Goal: Transaction & Acquisition: Download file/media

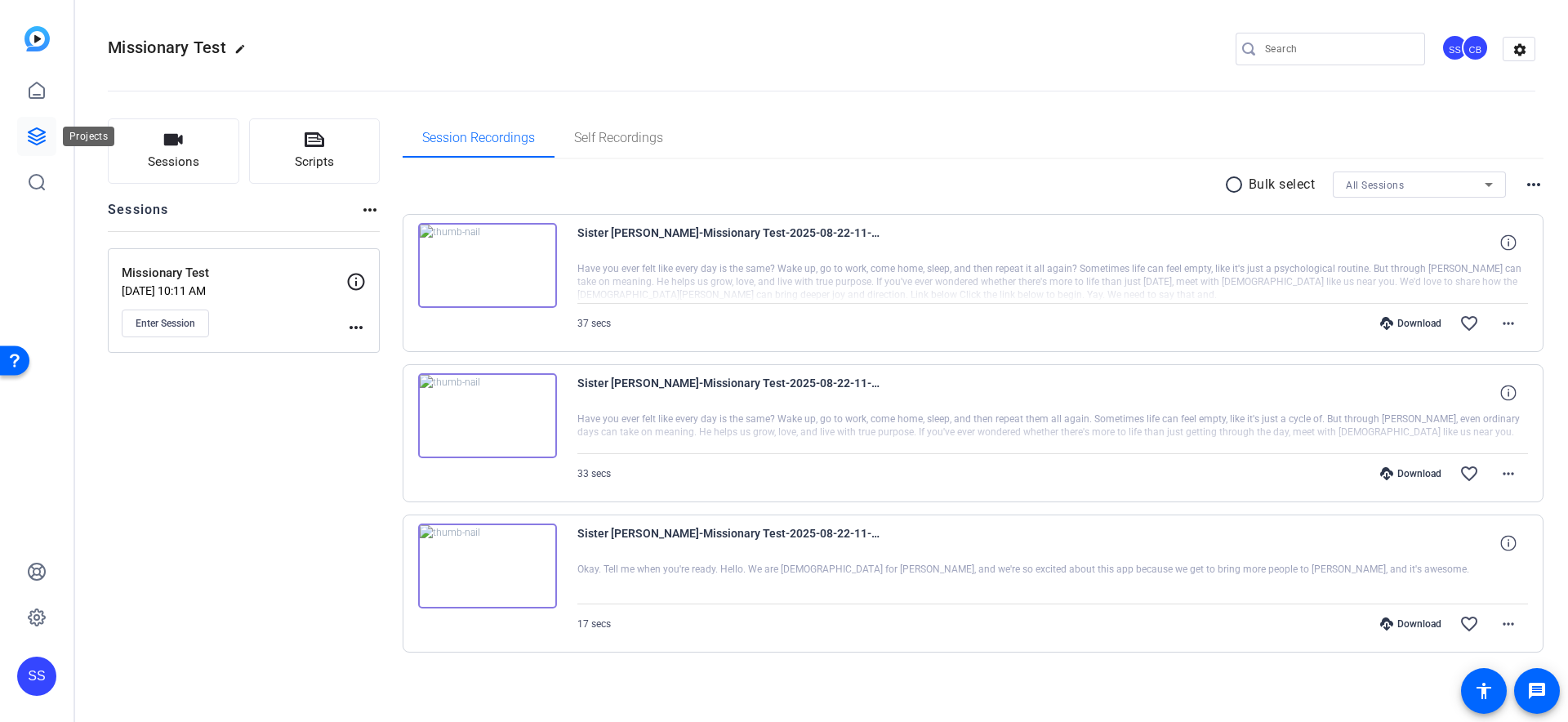
click at [37, 127] on icon at bounding box center [36, 136] width 20 height 20
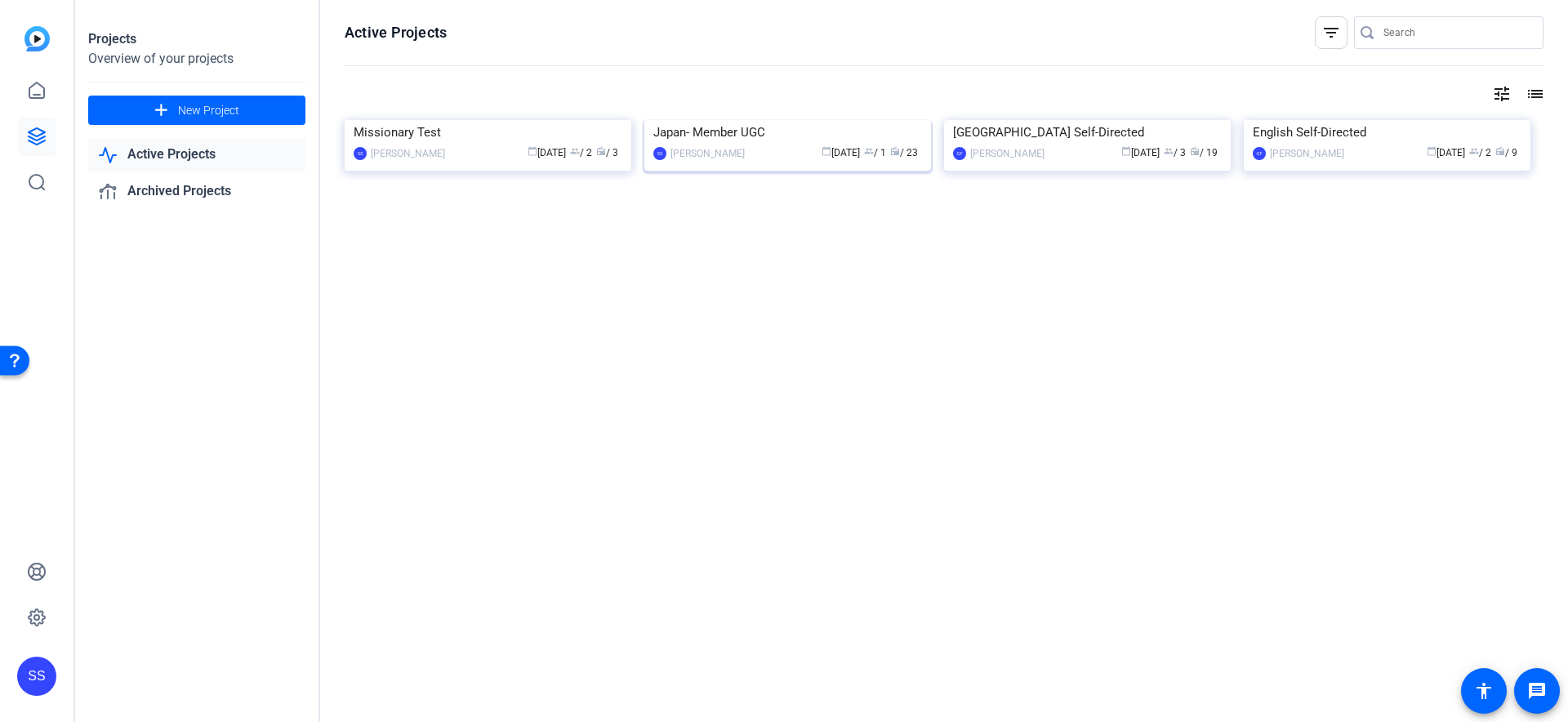
click at [772, 120] on img at bounding box center [787, 120] width 287 height 0
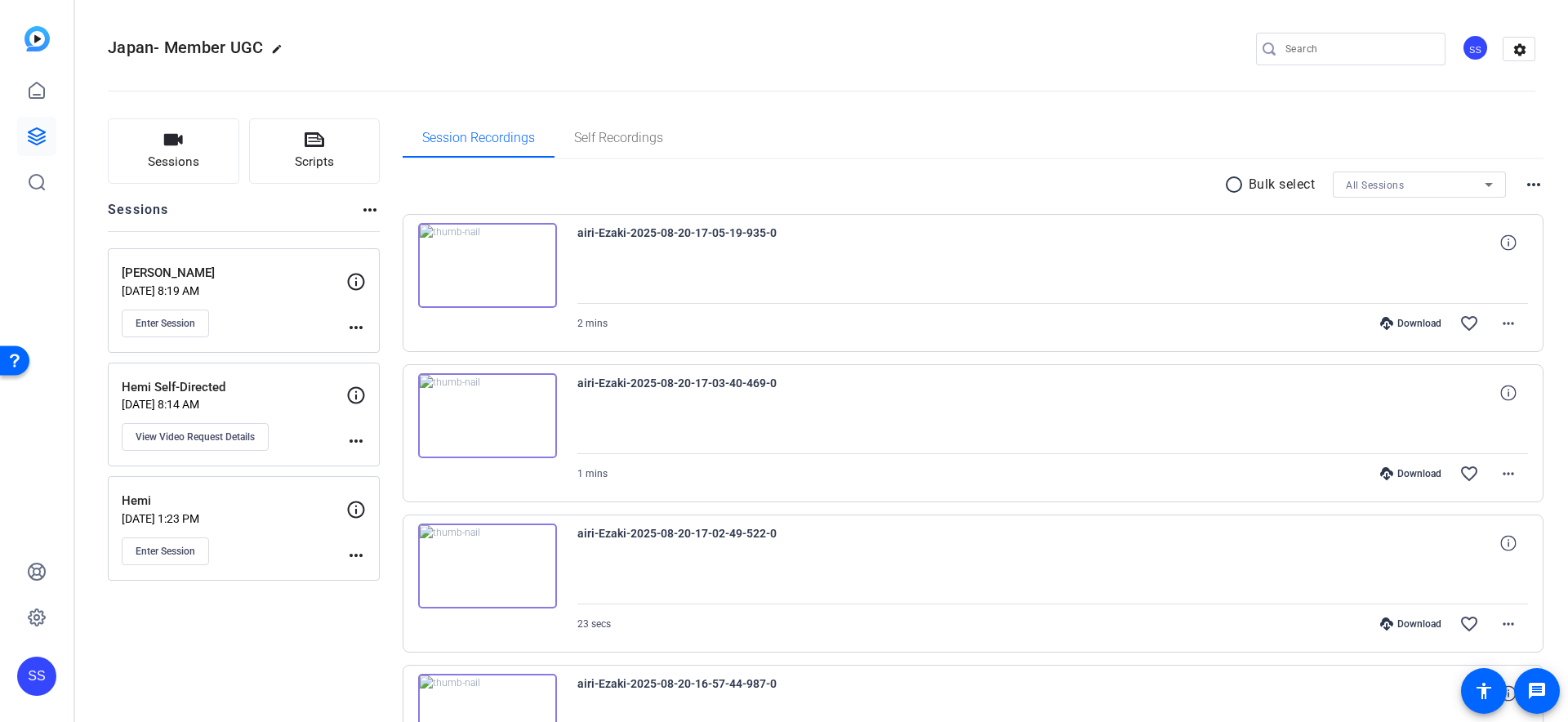
click at [266, 275] on p "[PERSON_NAME]" at bounding box center [234, 273] width 225 height 19
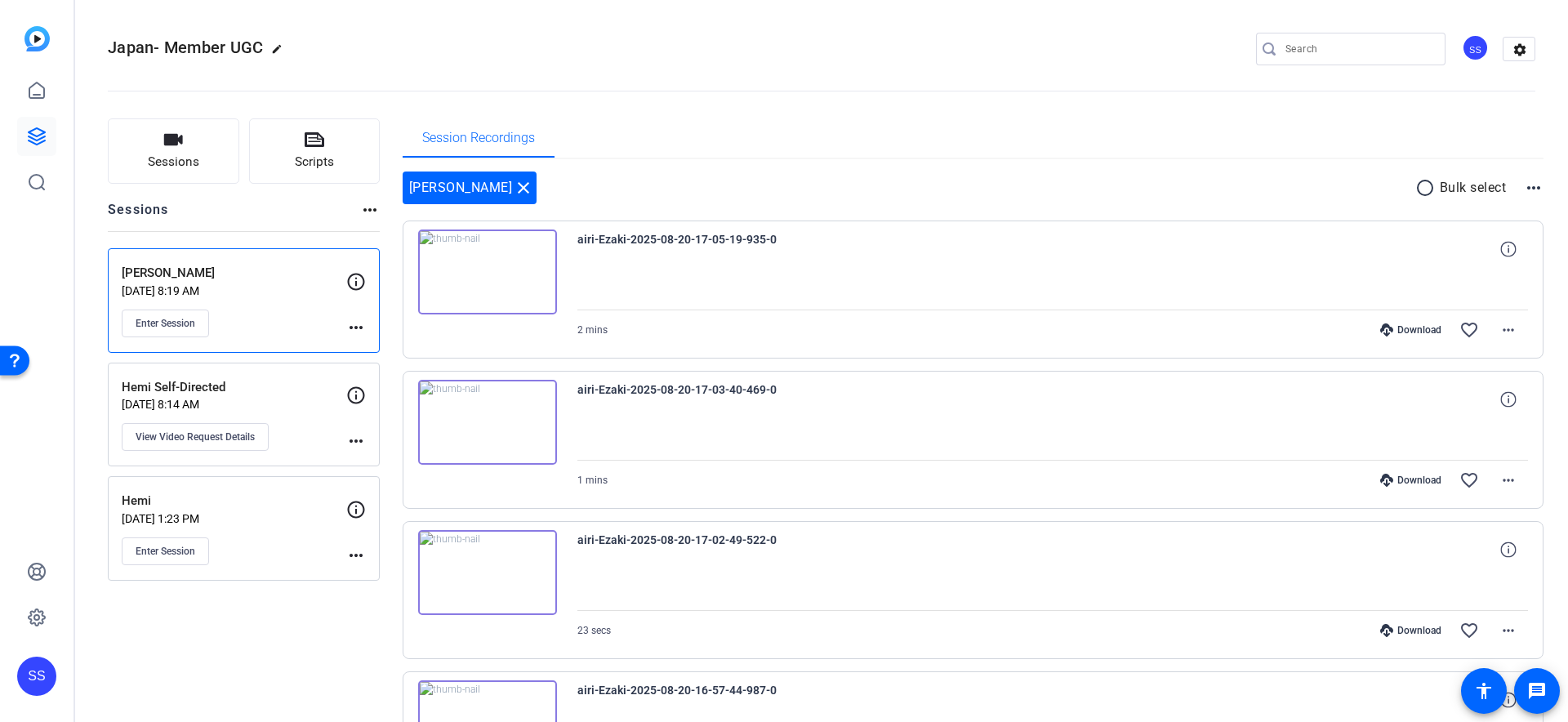
click at [264, 398] on p "[DATE] 8:14 AM" at bounding box center [234, 405] width 225 height 13
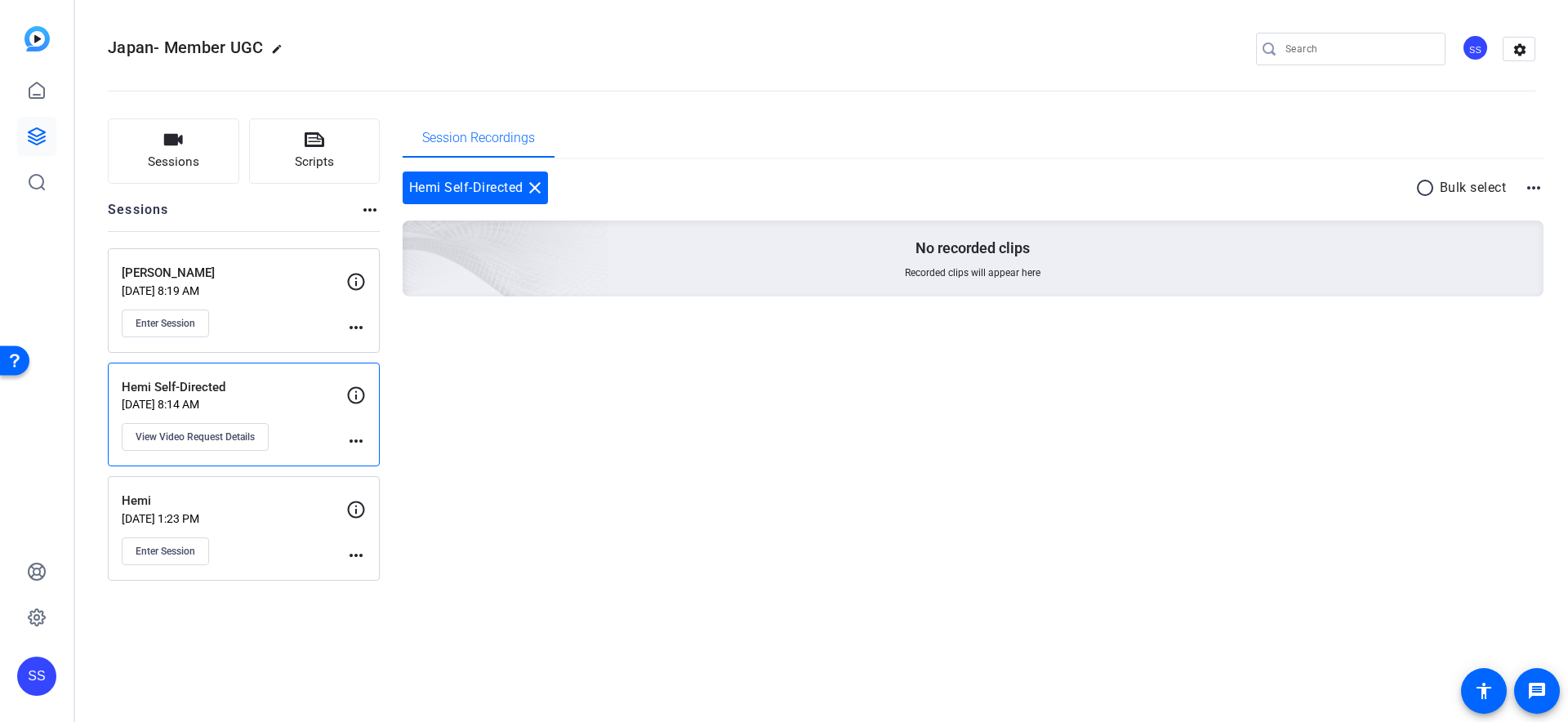
click at [254, 262] on div "[PERSON_NAME] [DATE] 8:19 AM Enter Session more_horiz" at bounding box center [244, 301] width 272 height 105
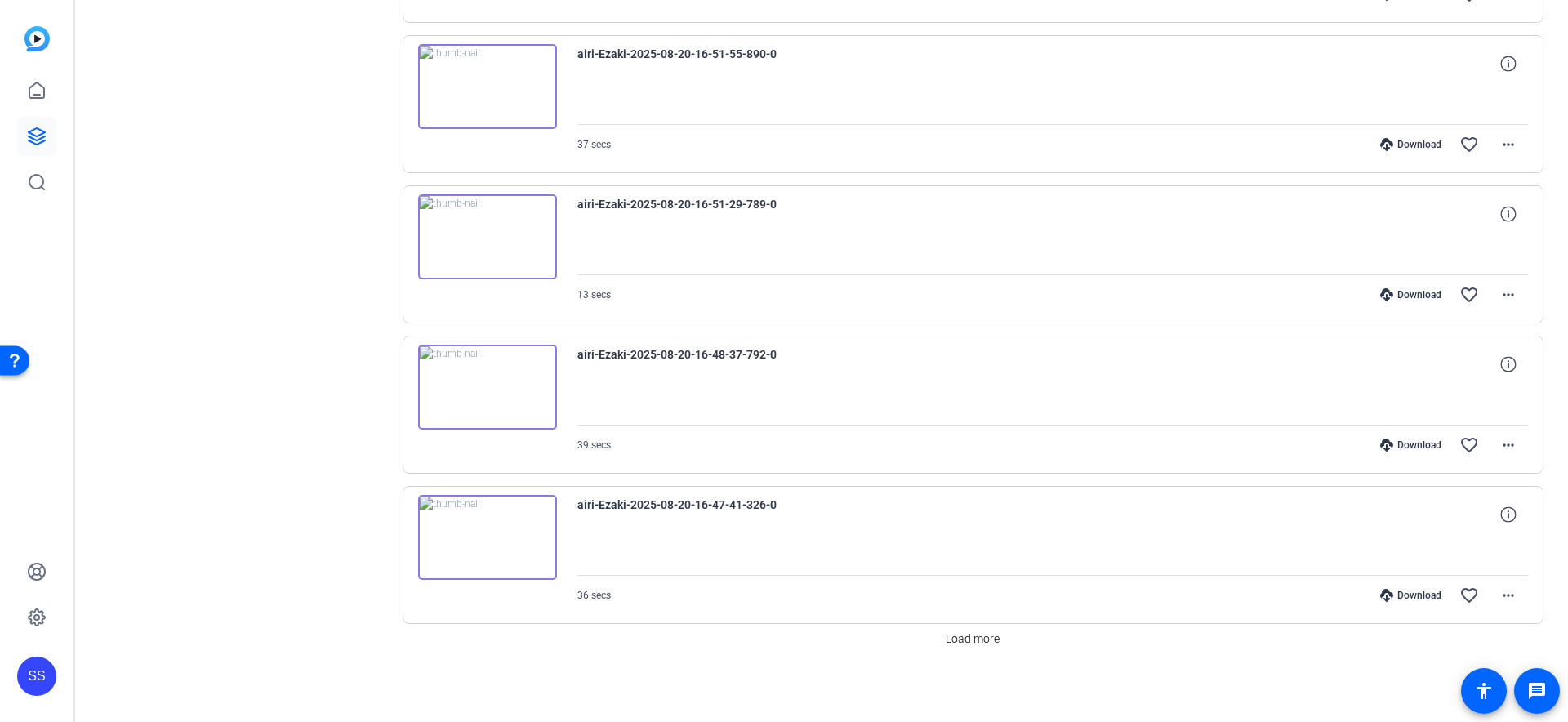
scroll to position [1092, 0]
click at [972, 641] on span "Load more" at bounding box center [972, 635] width 54 height 17
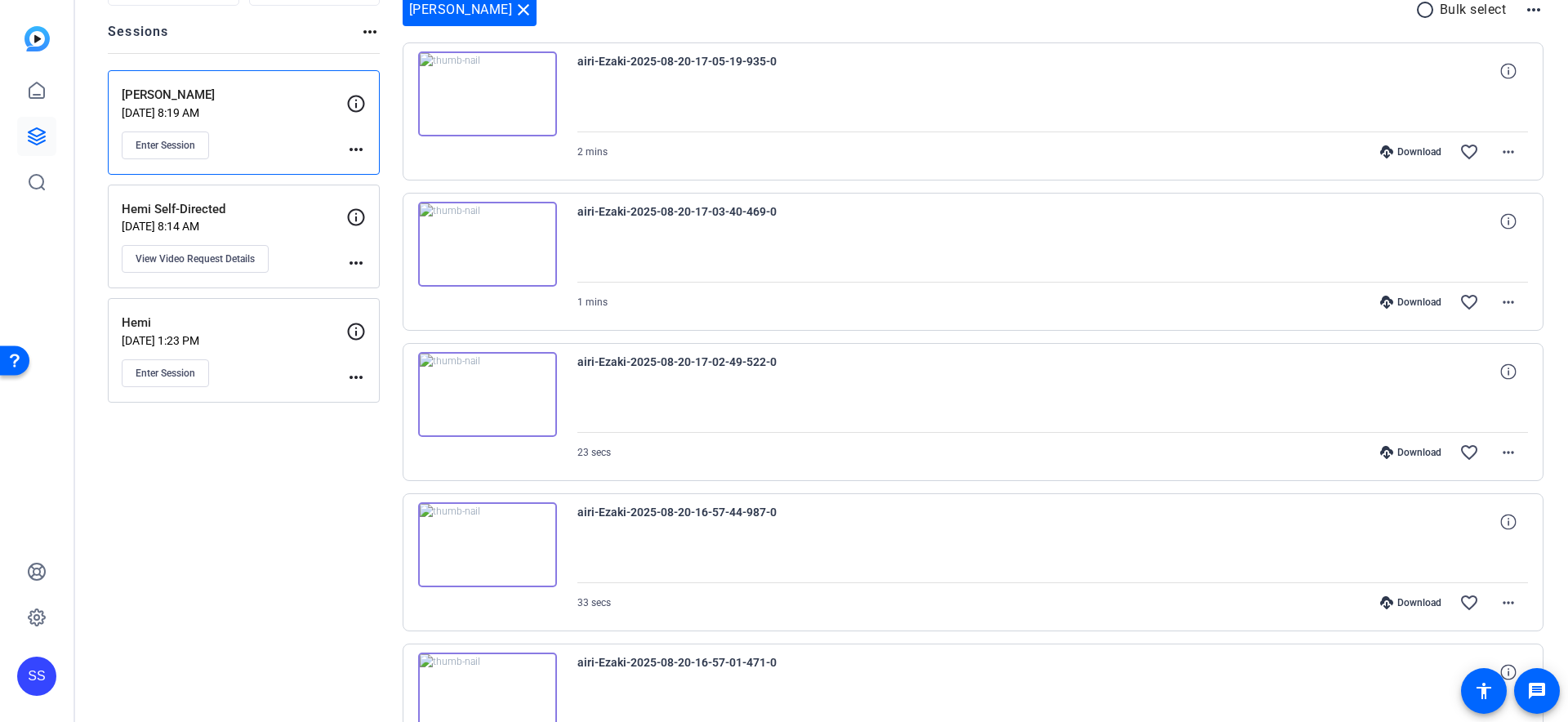
scroll to position [0, 0]
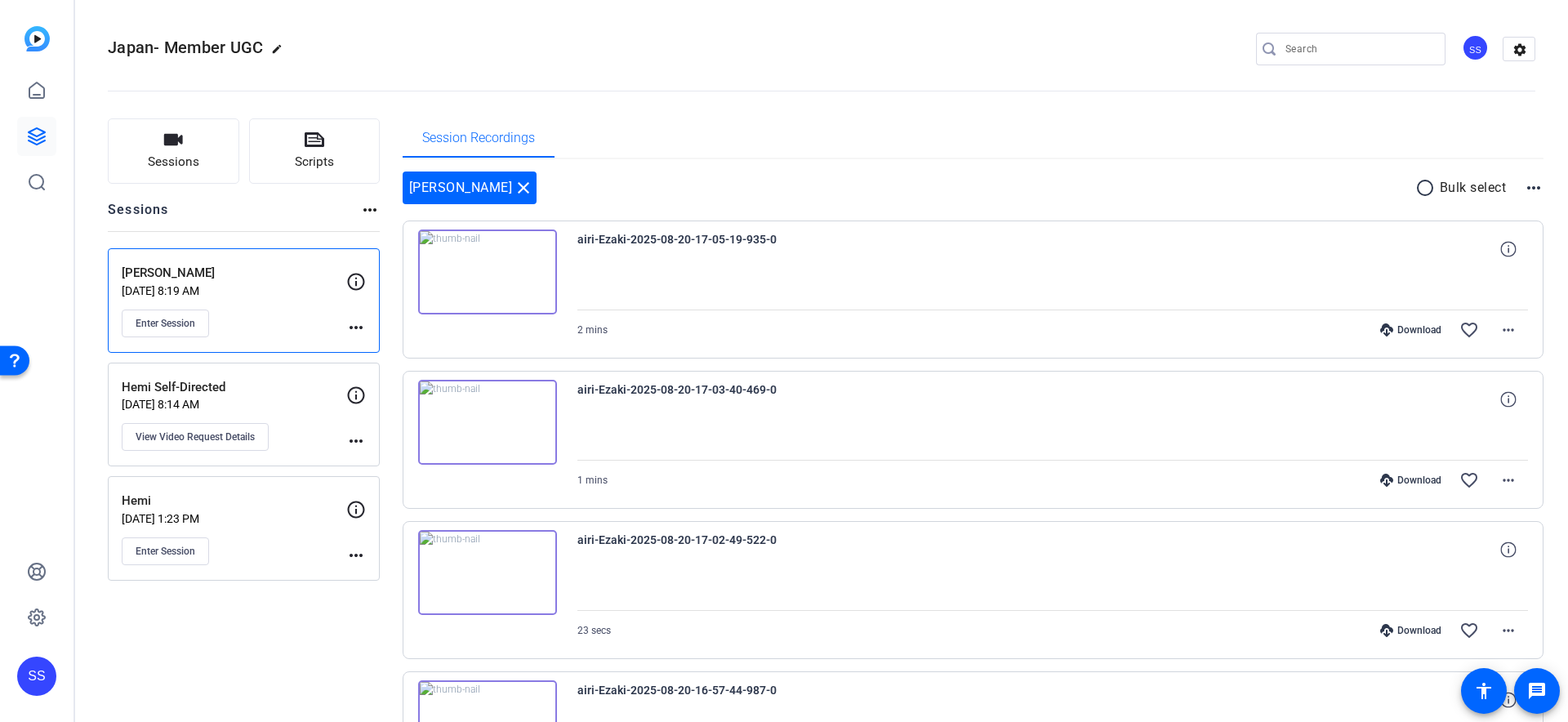
click at [1526, 186] on mat-icon "more_horiz" at bounding box center [1533, 188] width 20 height 20
click at [1440, 191] on div at bounding box center [784, 361] width 1568 height 722
click at [1429, 189] on mat-icon "radio_button_unchecked" at bounding box center [1427, 188] width 25 height 20
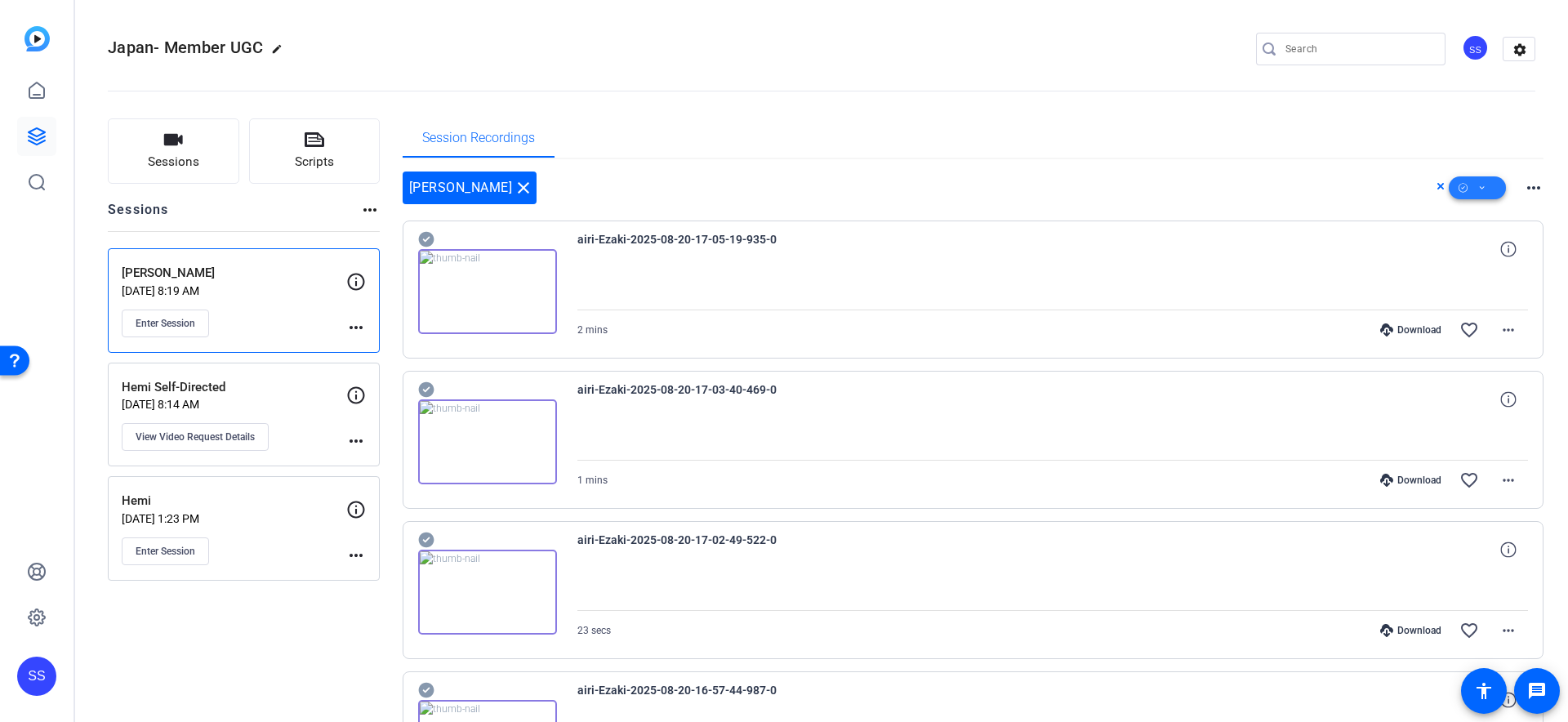
click at [1483, 187] on icon at bounding box center [1481, 188] width 5 height 3
click at [1483, 212] on span "Select All" at bounding box center [1504, 213] width 87 height 20
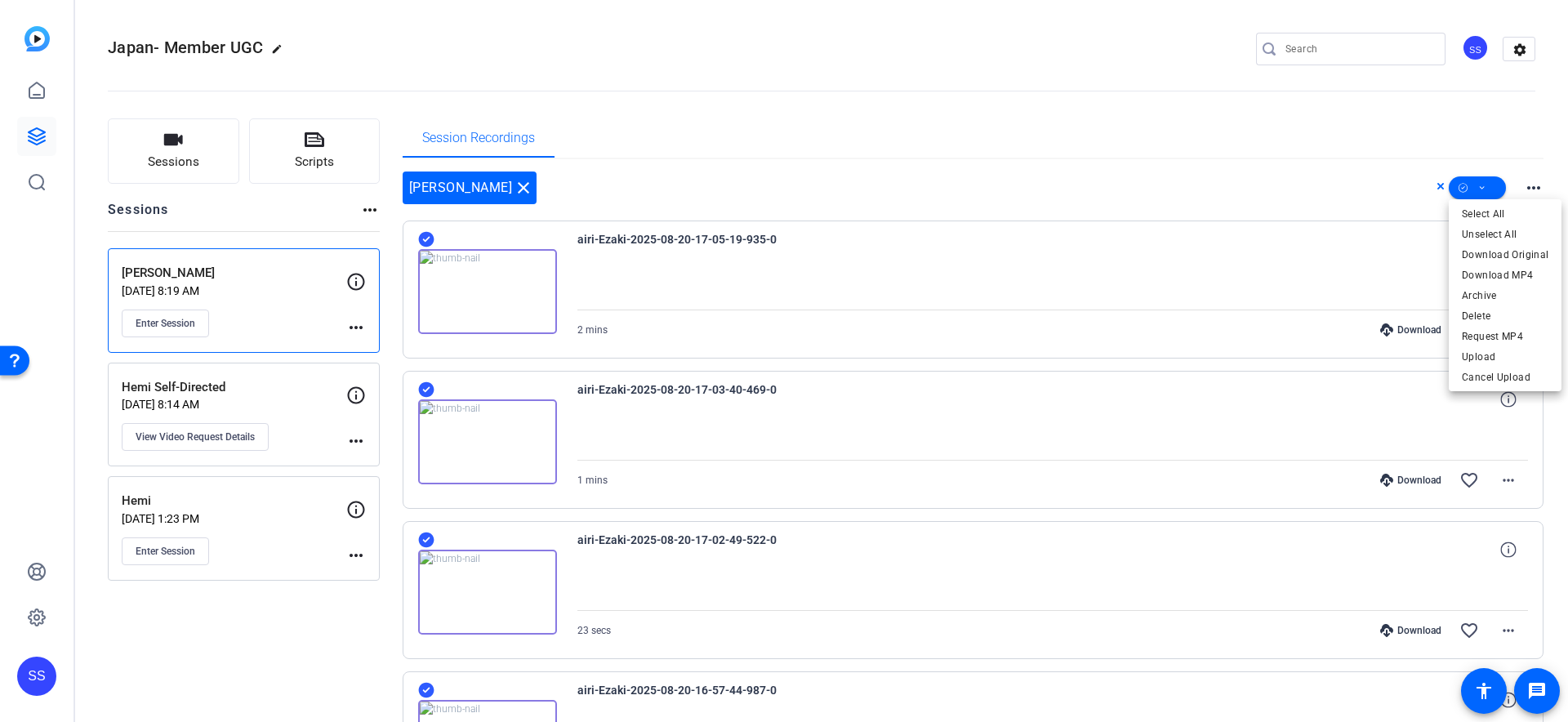
click at [1318, 171] on div at bounding box center [784, 361] width 1568 height 722
click at [1479, 192] on icon at bounding box center [1481, 188] width 9 height 20
click at [1478, 269] on span "Download MP4" at bounding box center [1504, 275] width 87 height 20
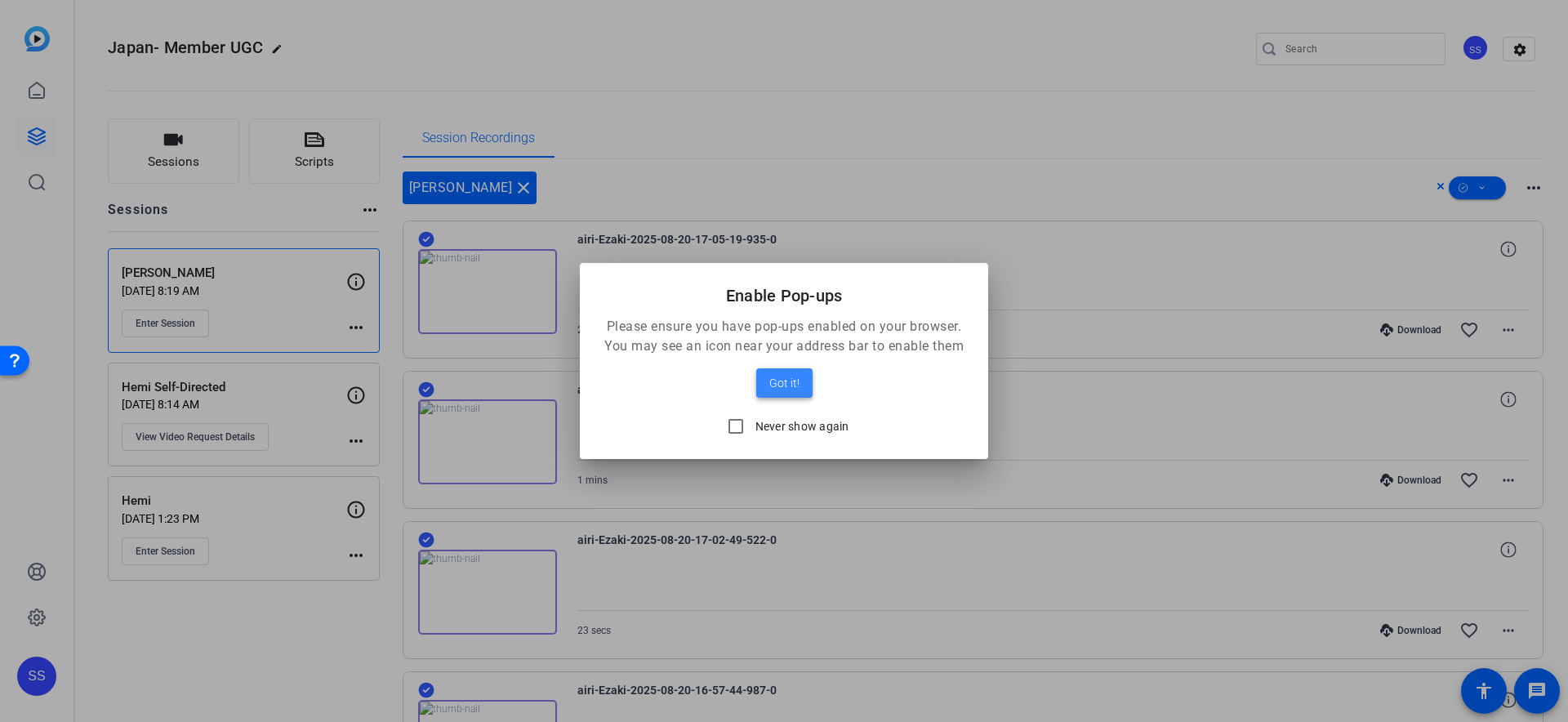
click at [773, 380] on span "Got it!" at bounding box center [784, 383] width 30 height 20
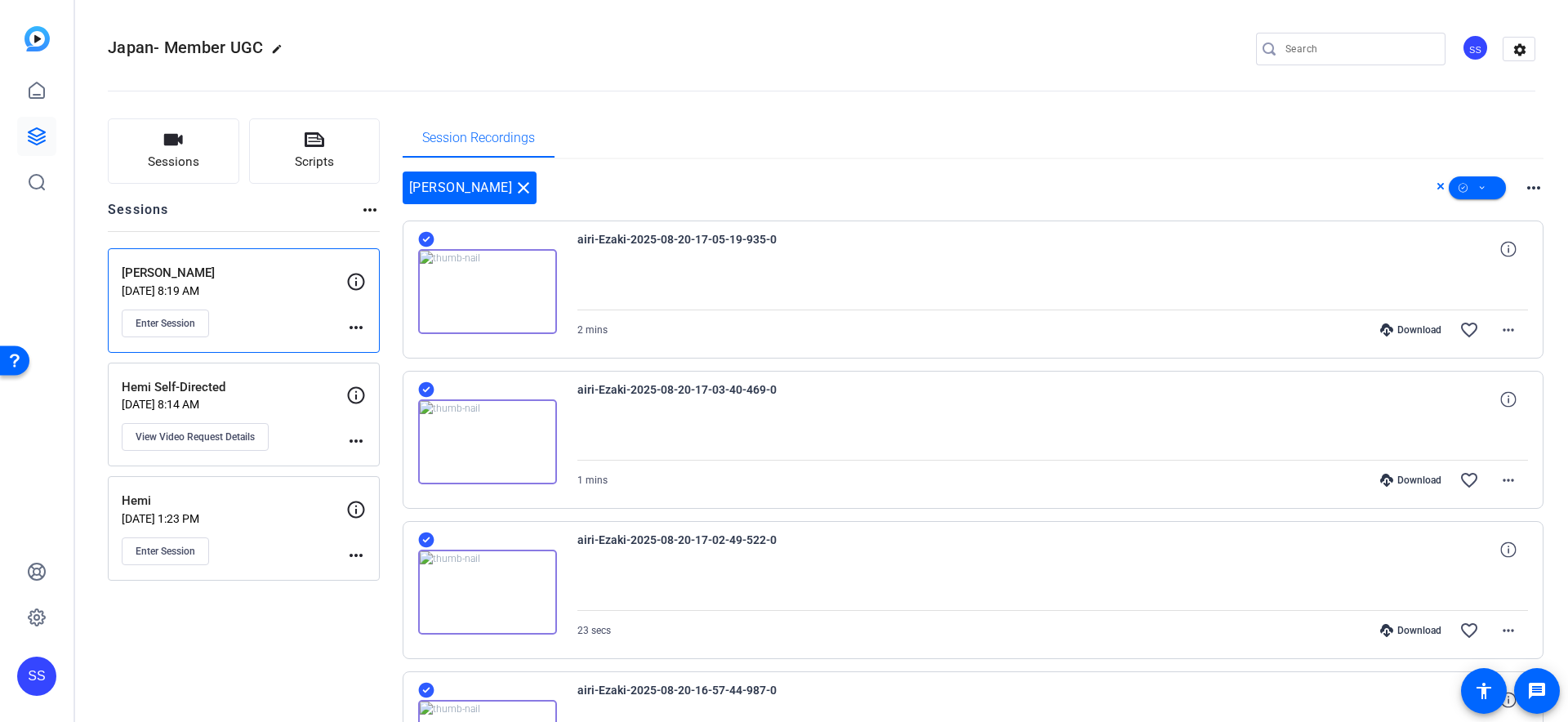
click at [500, 295] on img at bounding box center [487, 291] width 139 height 85
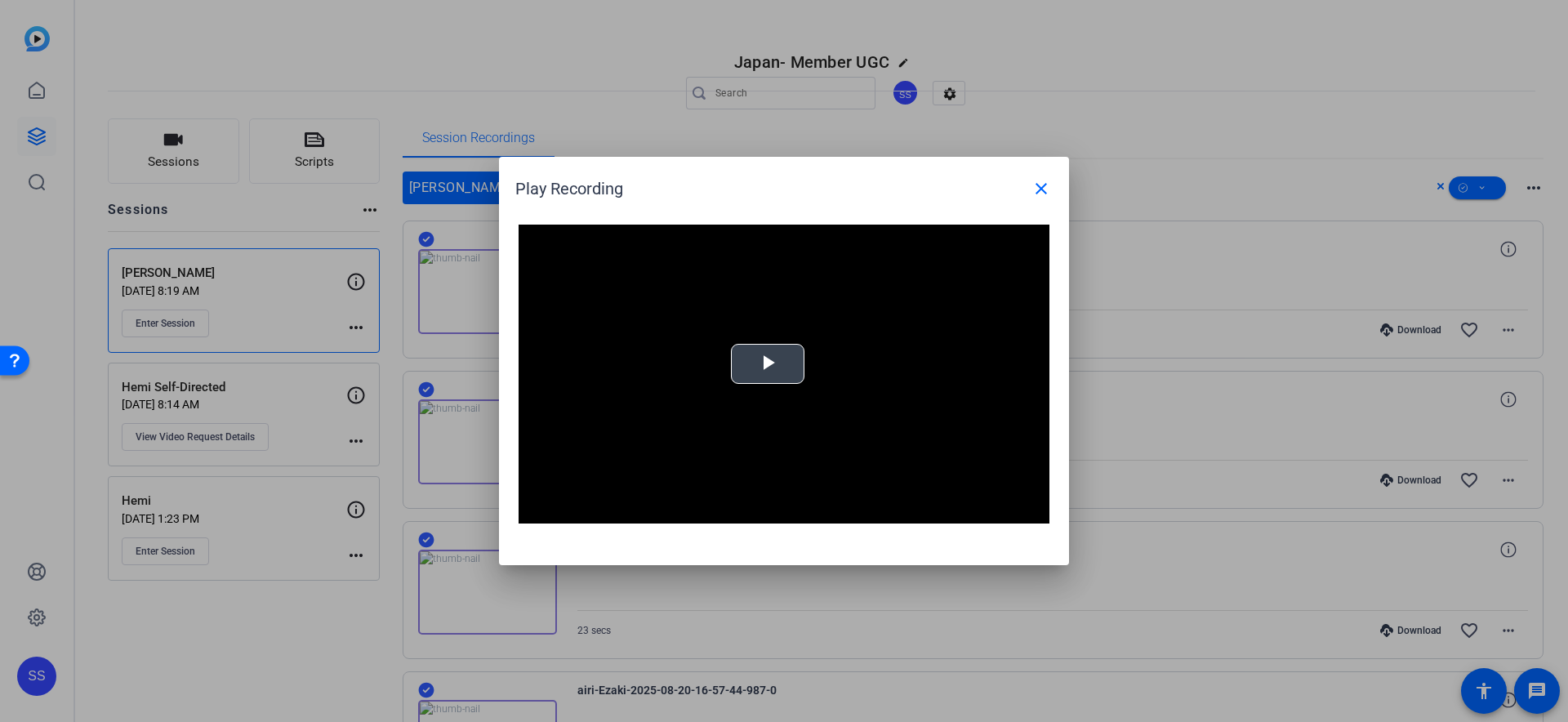
click at [767, 365] on span "Video Player" at bounding box center [767, 365] width 0 height 0
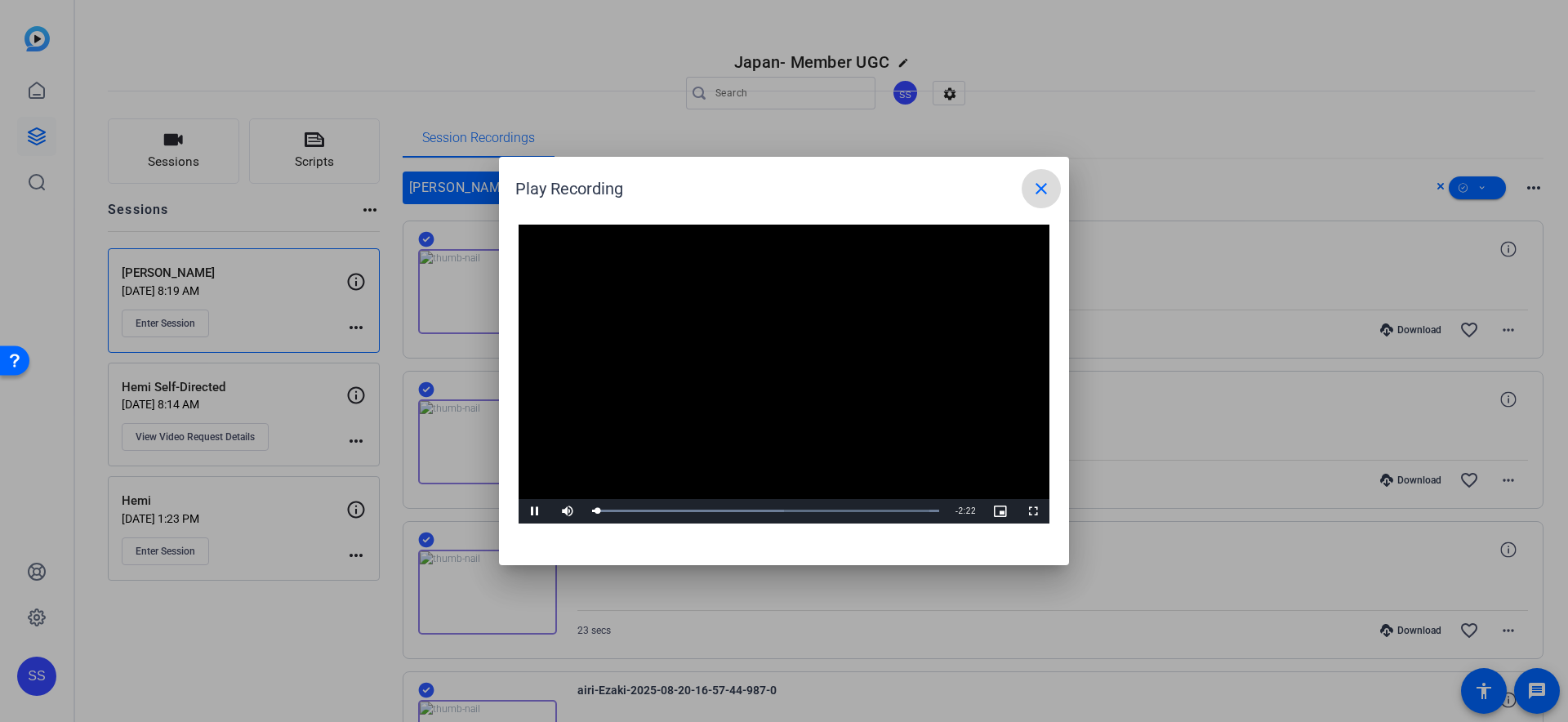
click at [1030, 189] on span at bounding box center [1041, 189] width 39 height 39
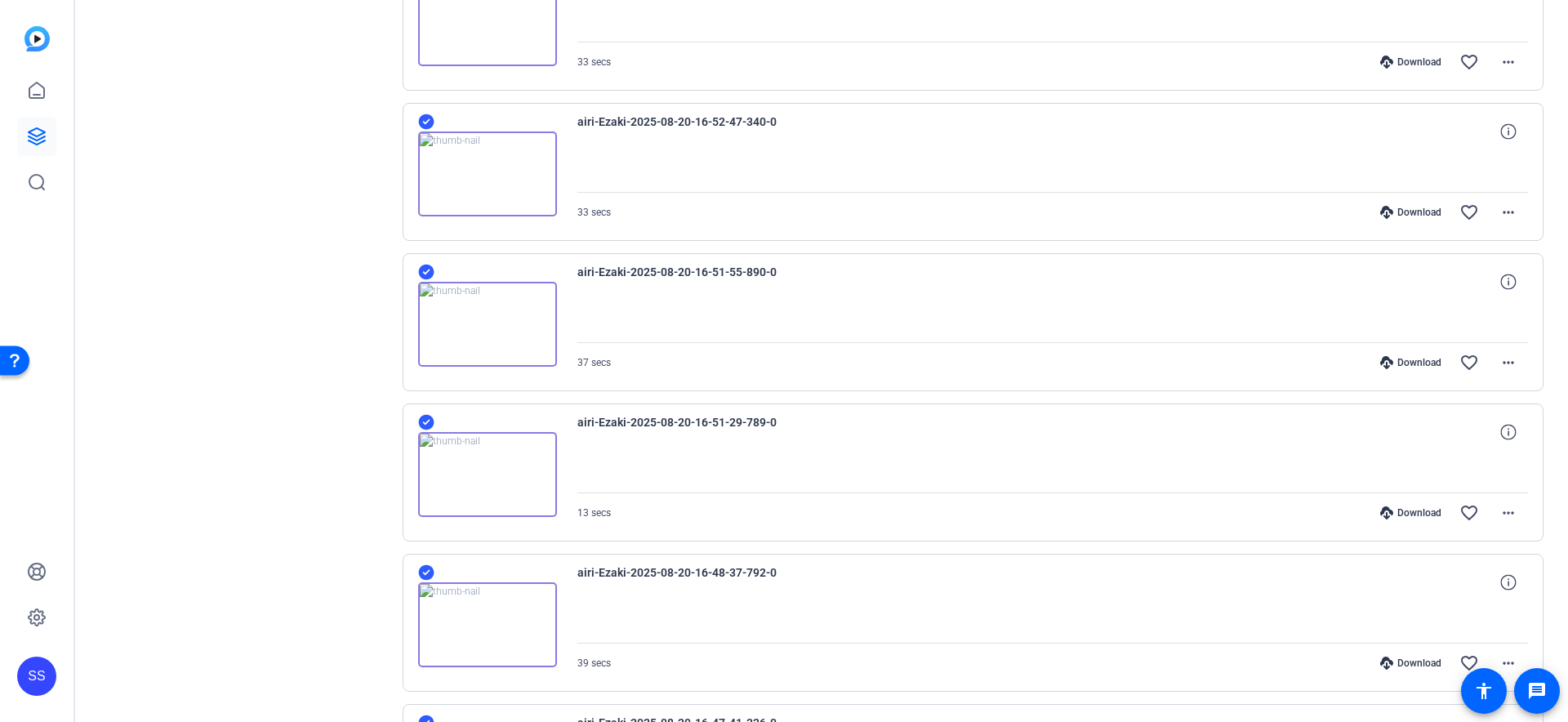
scroll to position [1513, 0]
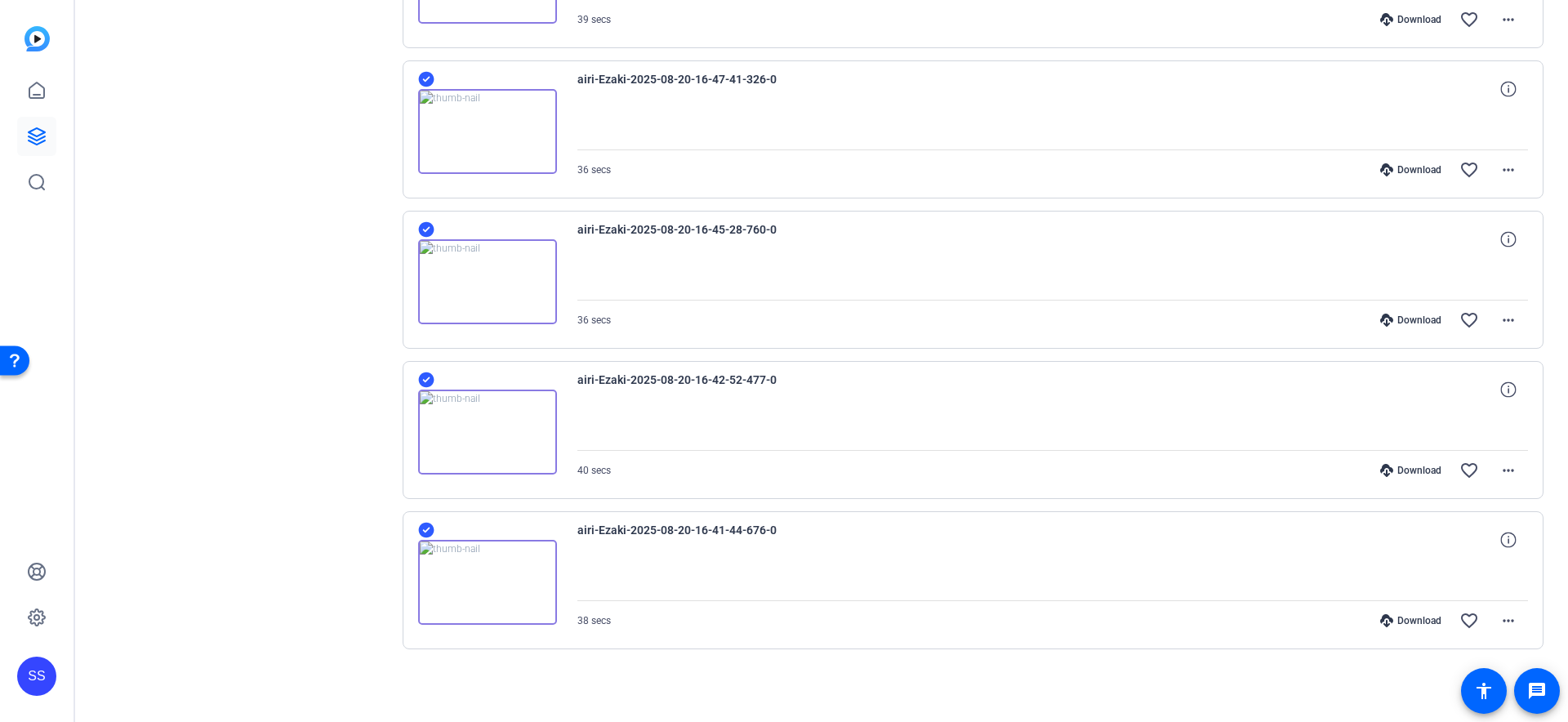
click at [965, 381] on div "airi-Ezaki-2025-08-20-16-42-52-477-0" at bounding box center [1052, 390] width 951 height 39
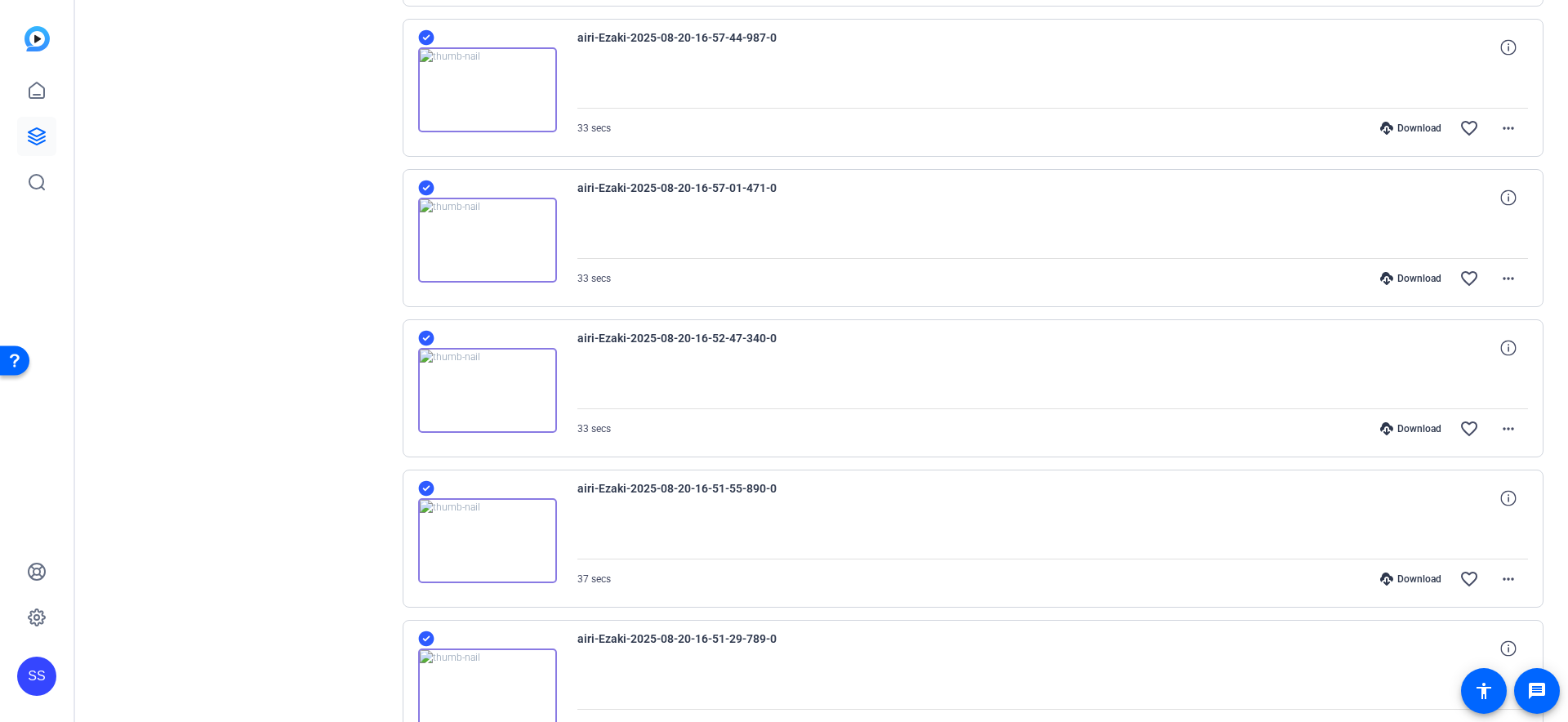
scroll to position [0, 0]
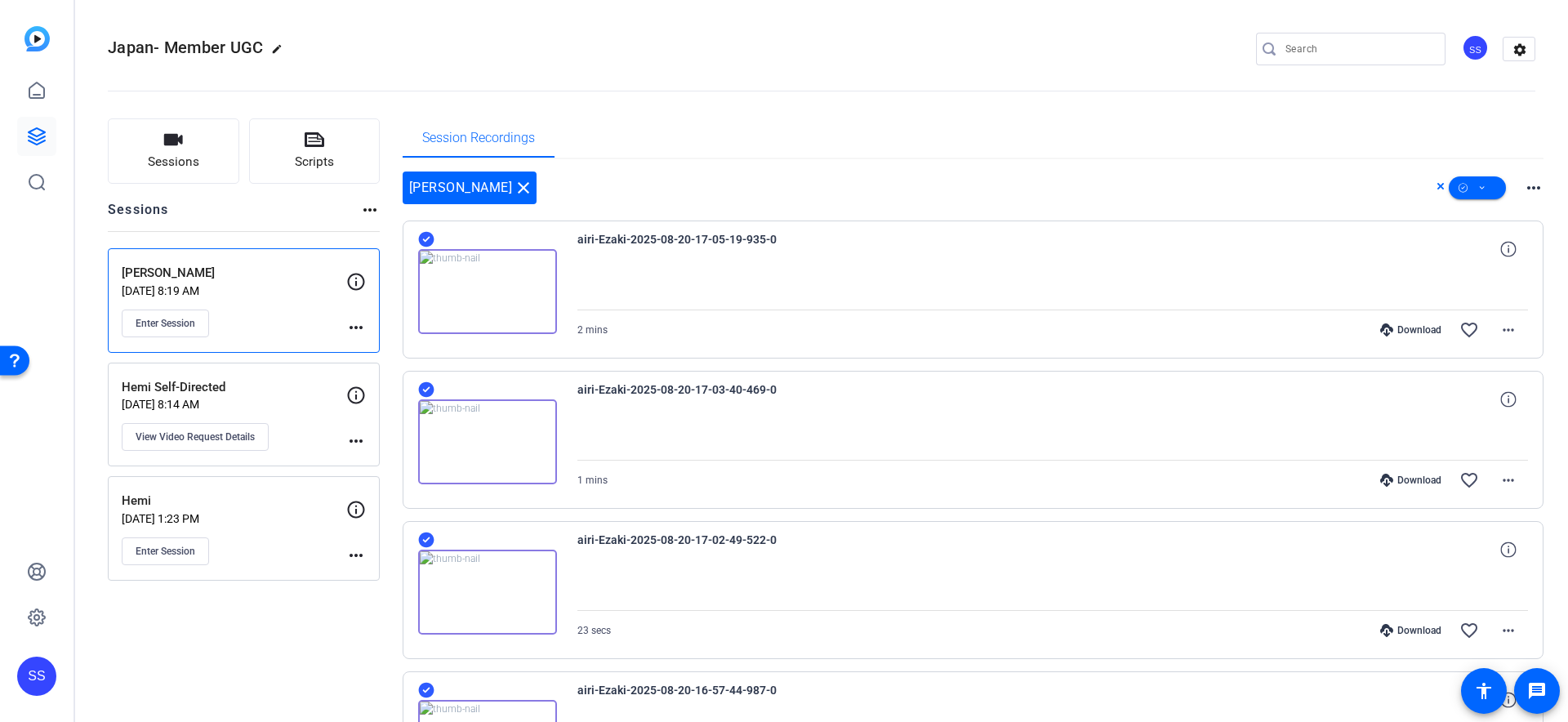
click at [1441, 185] on icon at bounding box center [1440, 186] width 7 height 7
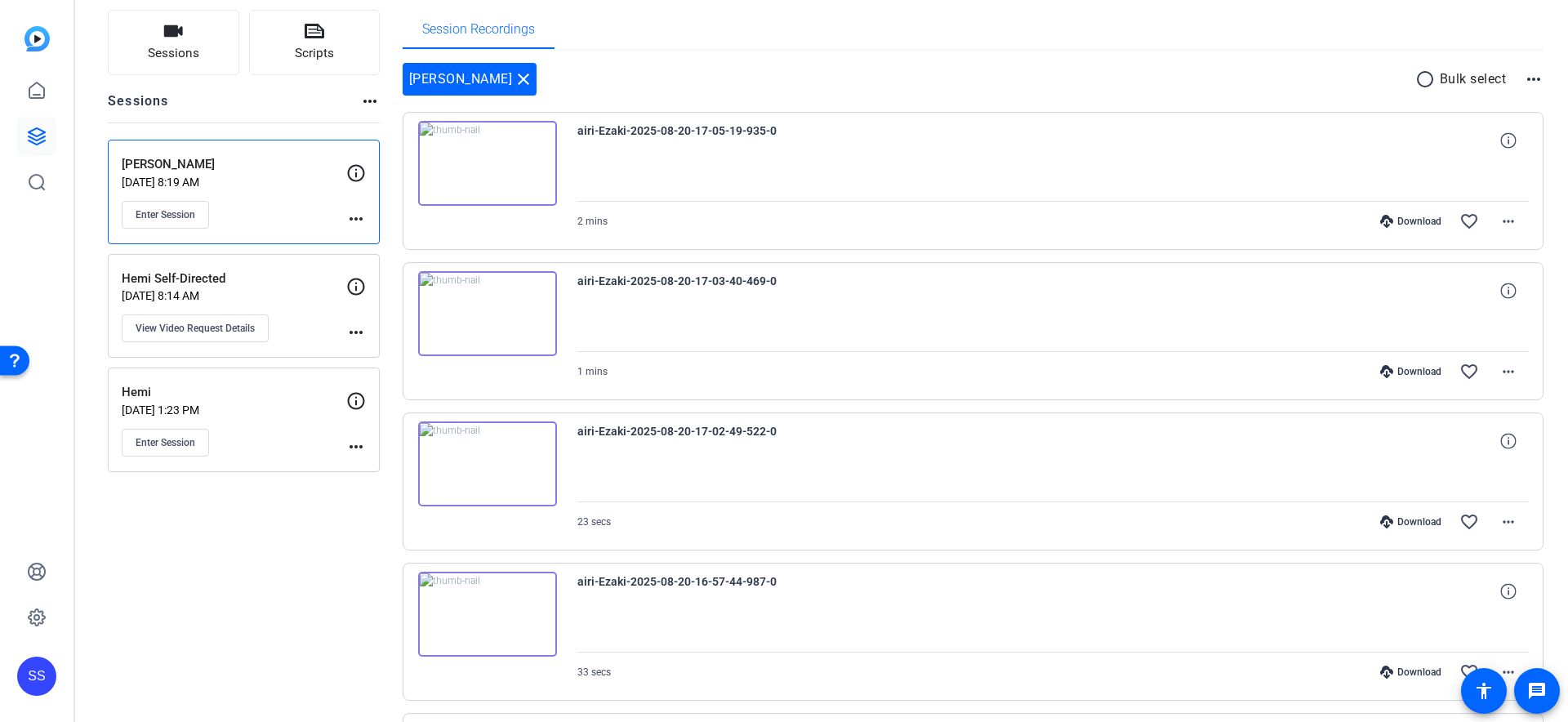
scroll to position [221, 0]
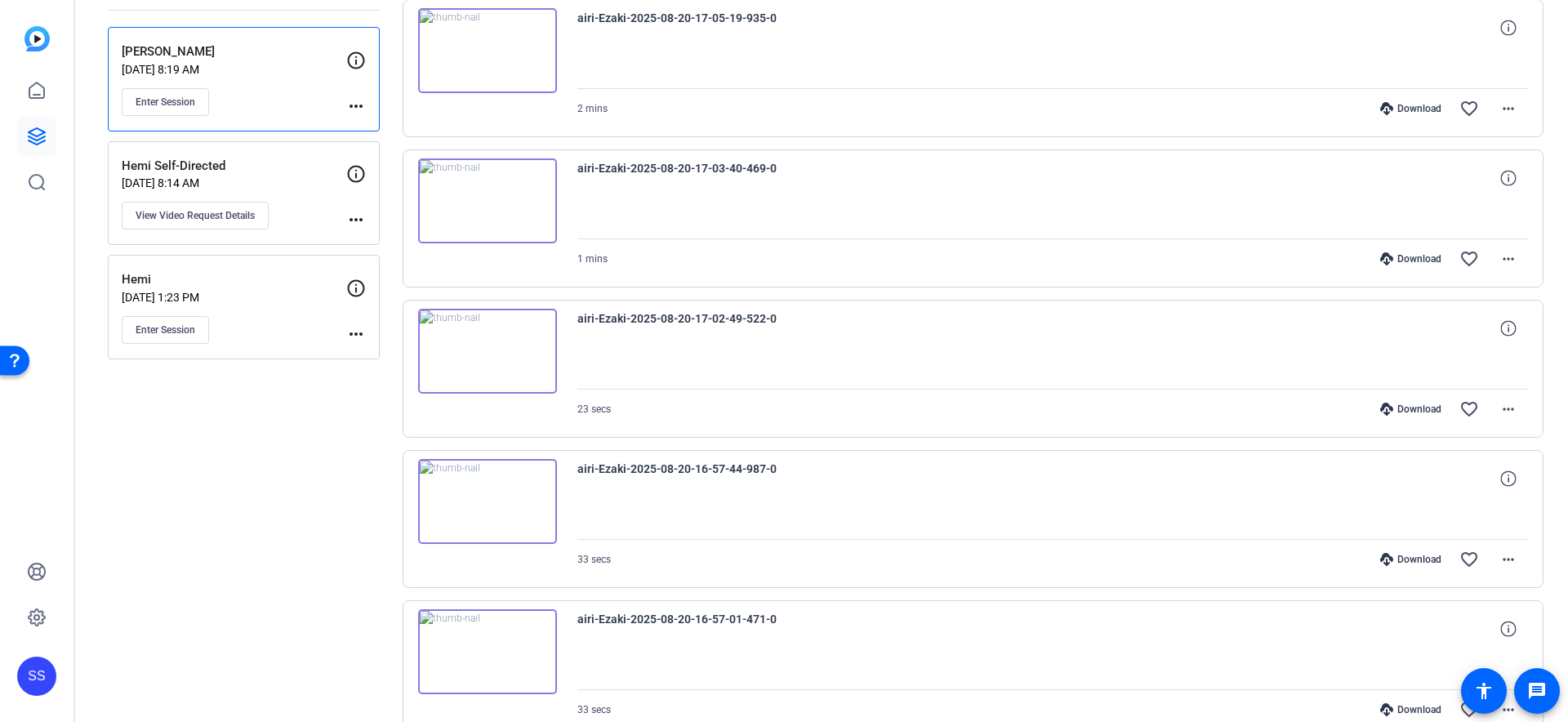
click at [1416, 262] on div "Download" at bounding box center [1410, 259] width 77 height 13
click at [1405, 415] on div "Download" at bounding box center [1410, 410] width 77 height 13
click at [1226, 427] on div "Download favorite_border more_horiz" at bounding box center [1195, 409] width 665 height 39
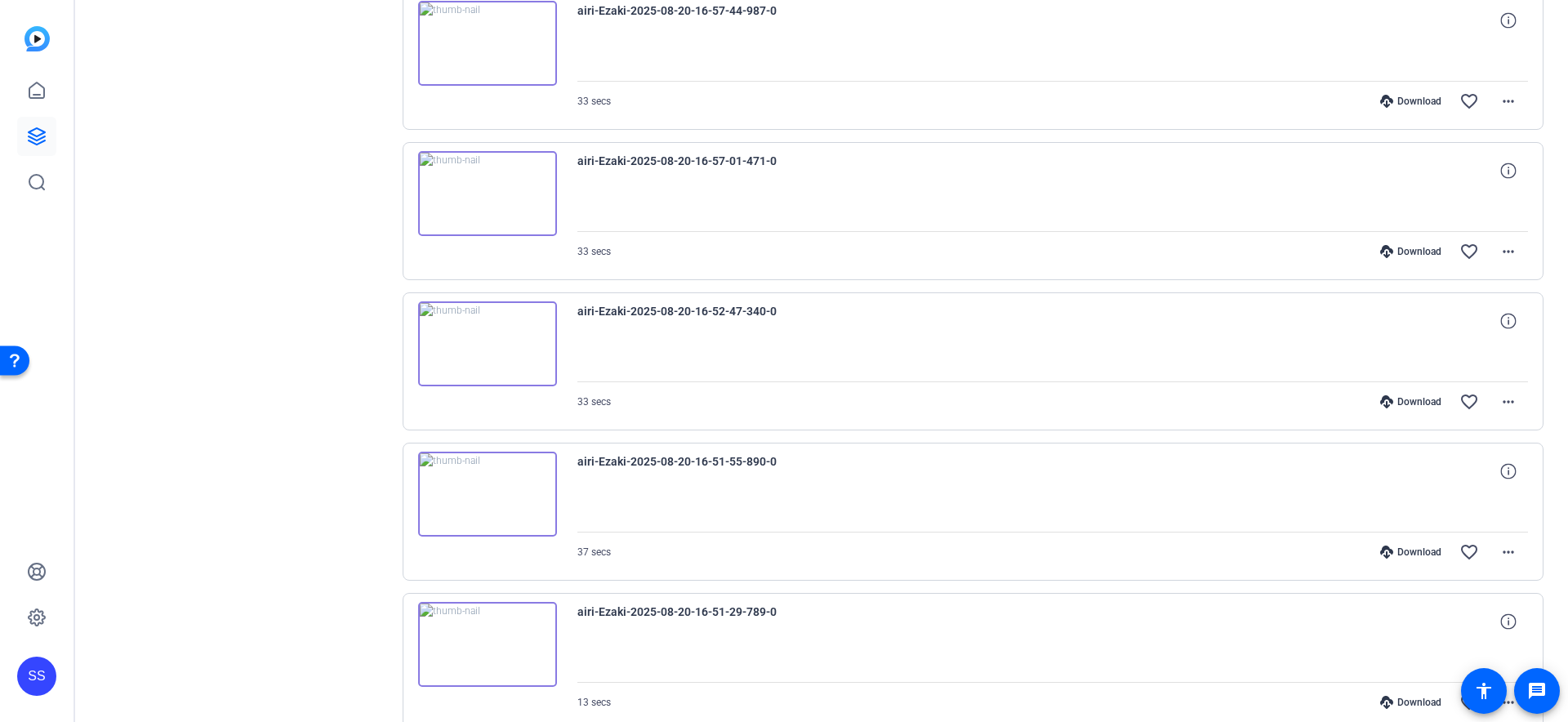
scroll to position [689, 0]
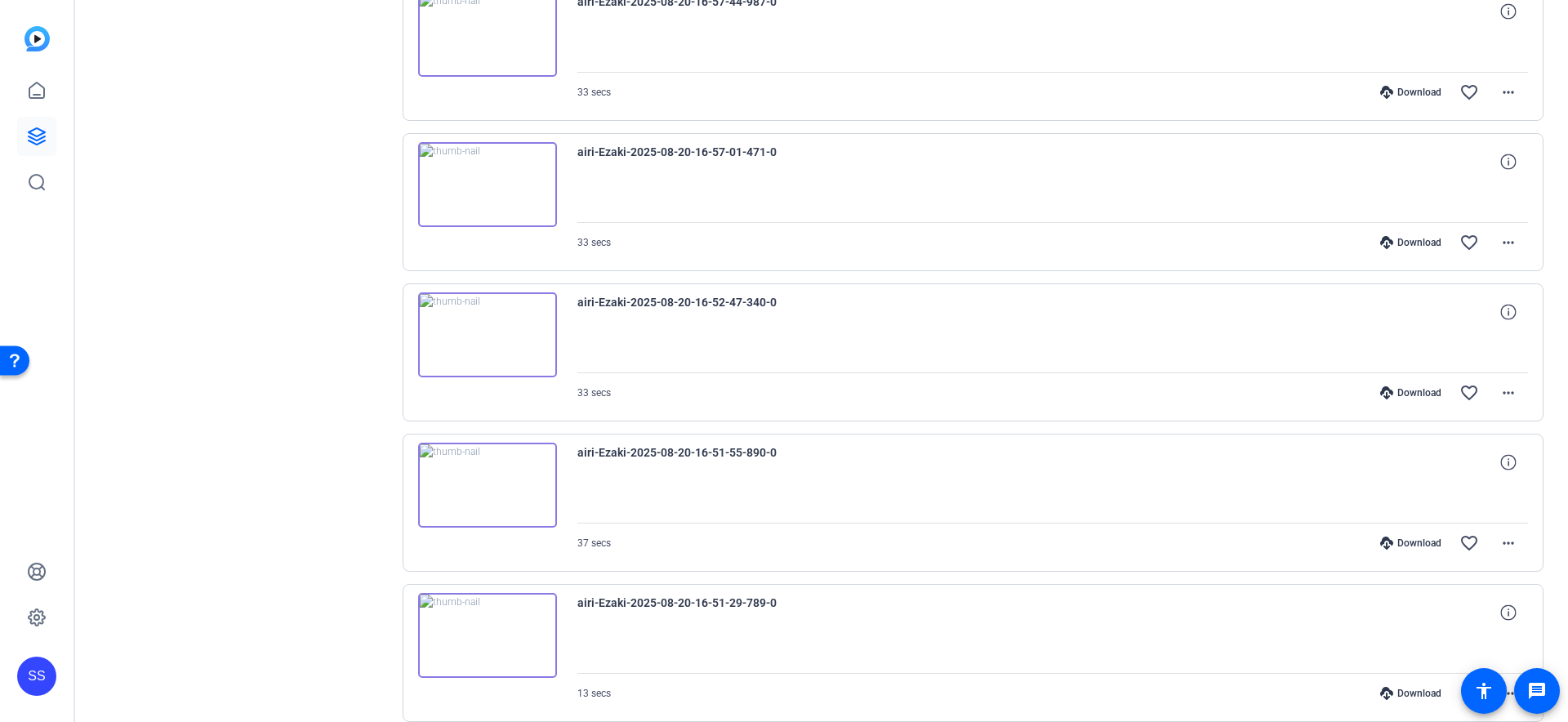
click at [1402, 78] on div "Download favorite_border more_horiz" at bounding box center [1195, 91] width 665 height 39
click at [1402, 86] on div "Download" at bounding box center [1410, 92] width 77 height 13
click at [1408, 244] on div "Download" at bounding box center [1410, 243] width 77 height 13
click at [1410, 400] on div "Download favorite_border more_horiz" at bounding box center [1195, 392] width 665 height 39
click at [1408, 394] on div "Download" at bounding box center [1410, 393] width 77 height 13
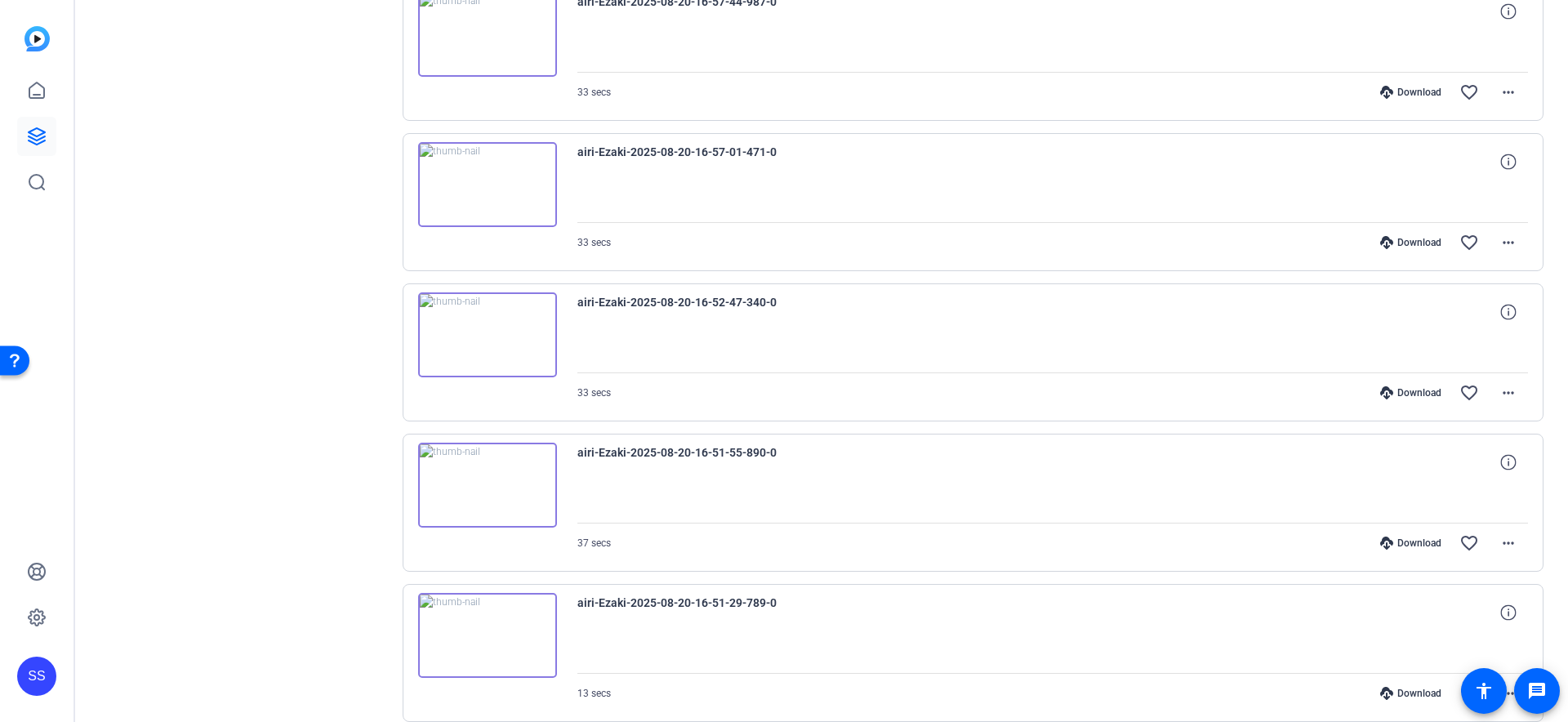
click at [1402, 542] on div "Download" at bounding box center [1410, 543] width 77 height 13
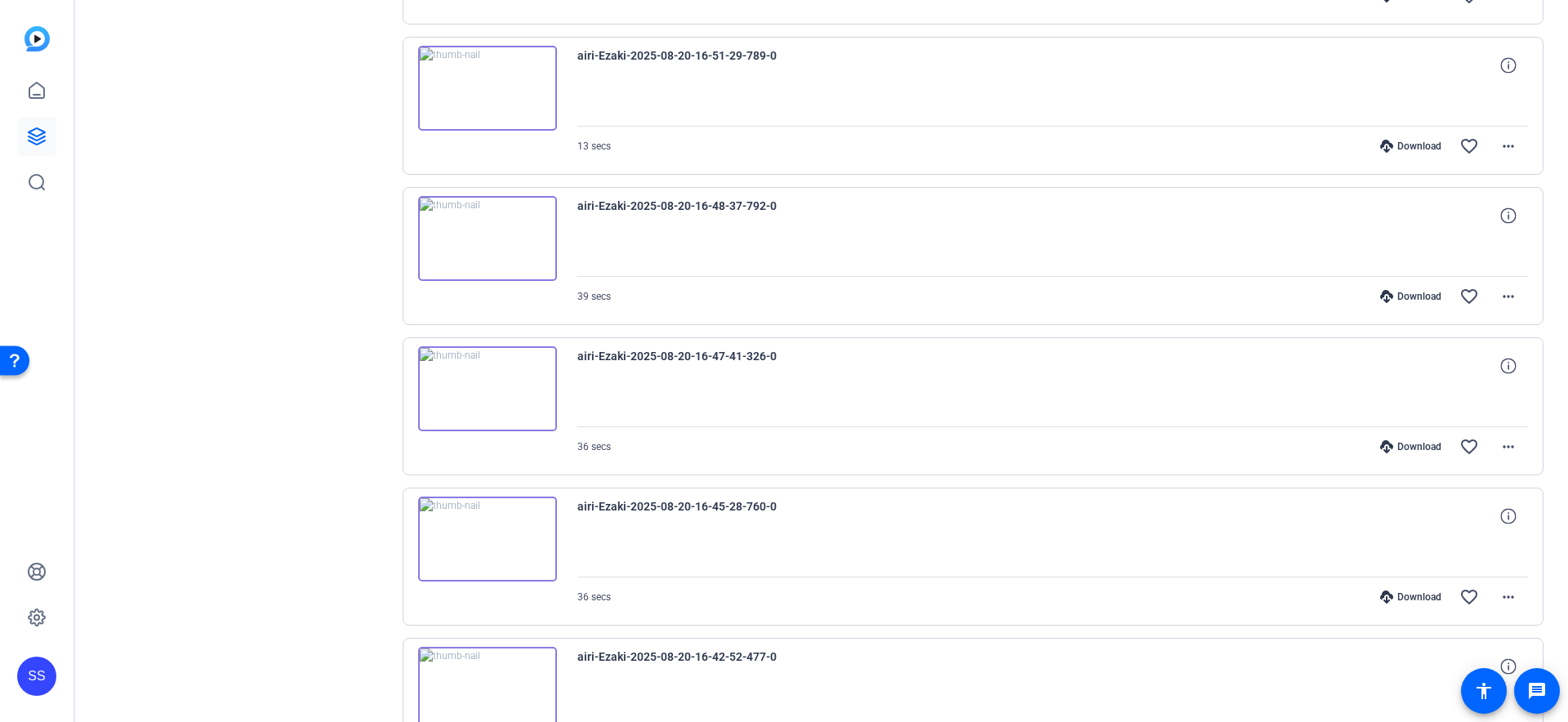
scroll to position [1265, 0]
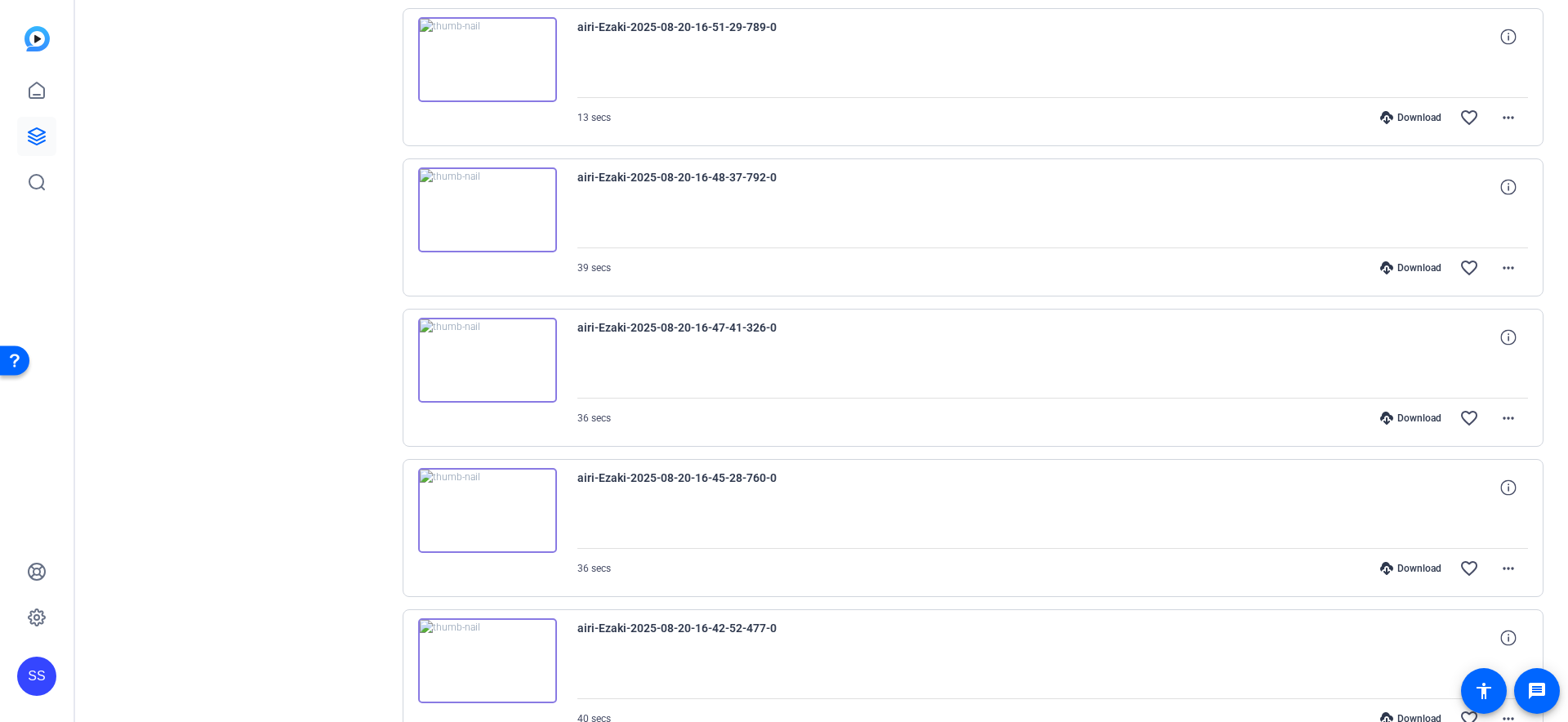
click at [1417, 119] on div "Download" at bounding box center [1410, 118] width 77 height 13
click at [1420, 267] on div "Download" at bounding box center [1410, 268] width 77 height 13
click at [1411, 416] on div "Download" at bounding box center [1410, 418] width 77 height 13
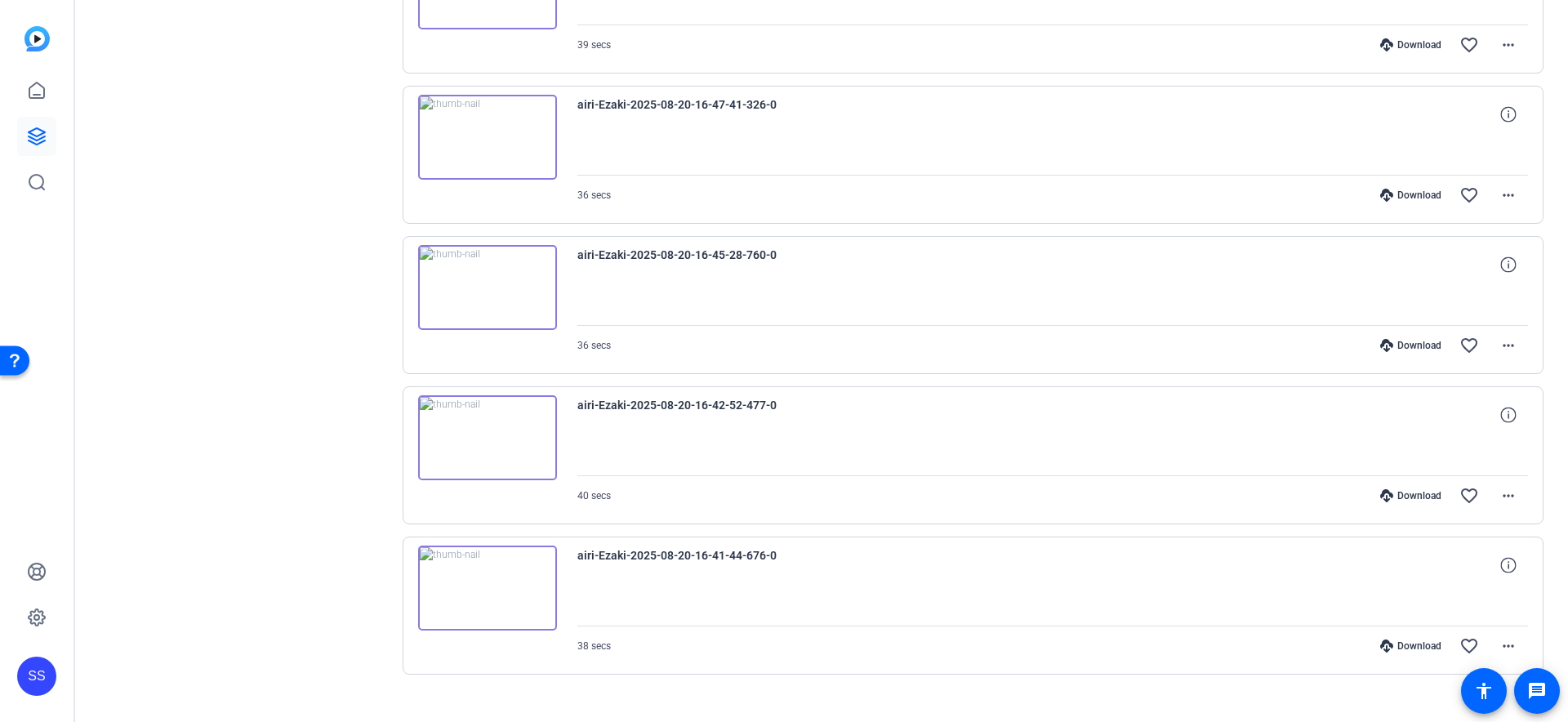
scroll to position [1513, 0]
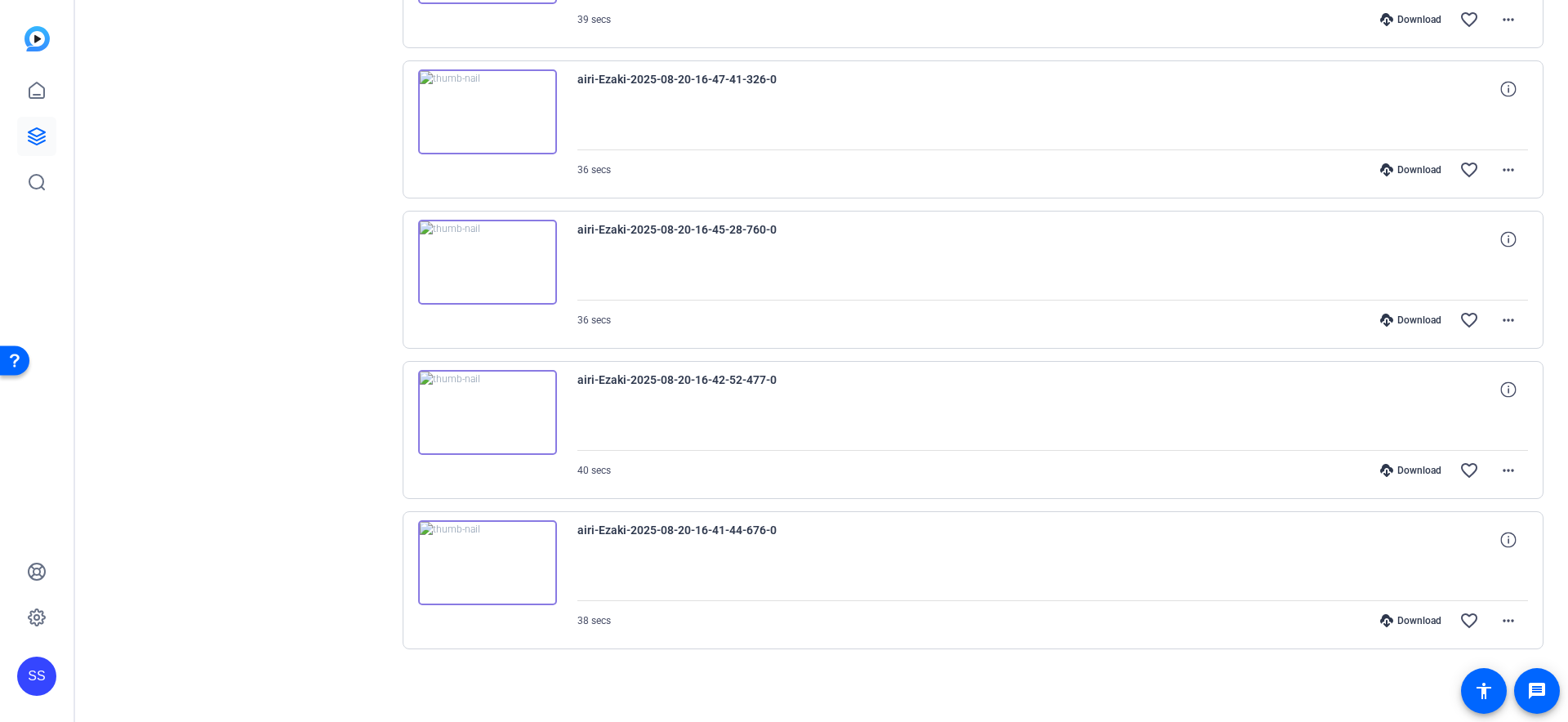
click at [1406, 314] on div "Download" at bounding box center [1410, 320] width 77 height 13
click at [1390, 470] on icon at bounding box center [1386, 471] width 13 height 13
click at [1384, 617] on icon at bounding box center [1386, 621] width 13 height 13
drag, startPoint x: 301, startPoint y: 566, endPoint x: 221, endPoint y: 682, distance: 140.9
